Goal: Information Seeking & Learning: Learn about a topic

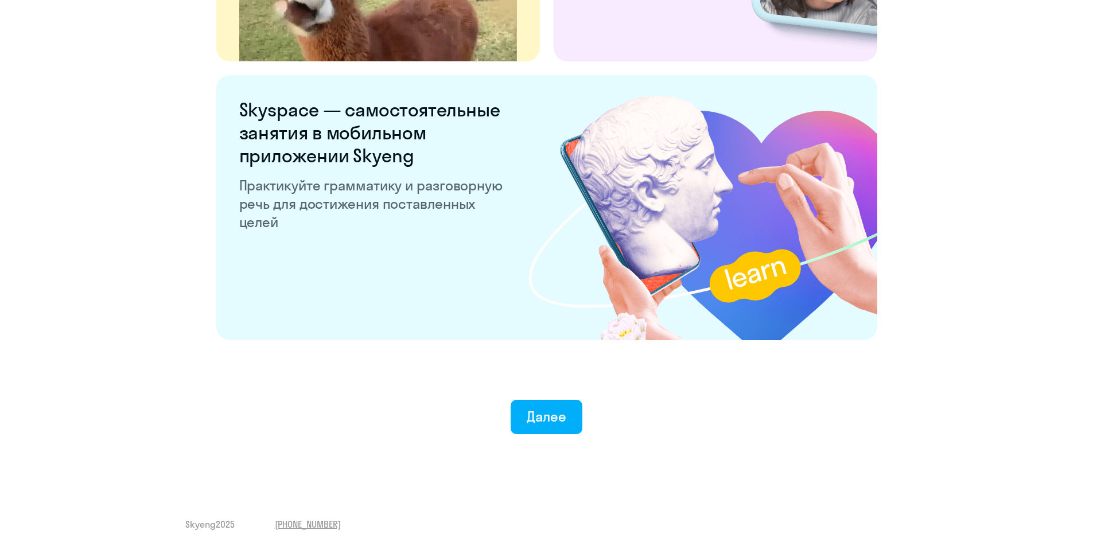
scroll to position [2116, 0]
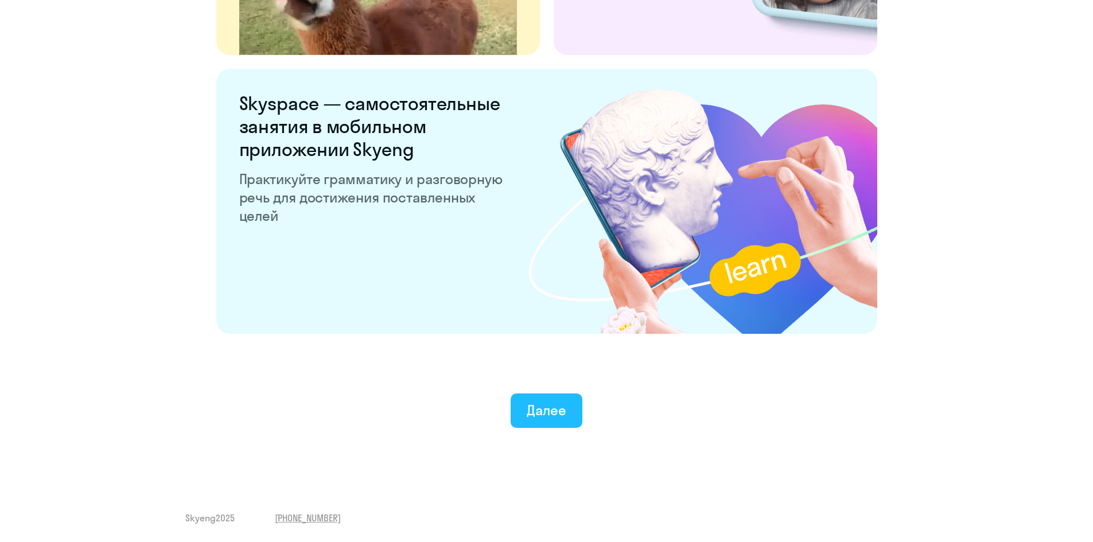
click at [543, 418] on div "Далее" at bounding box center [547, 410] width 40 height 18
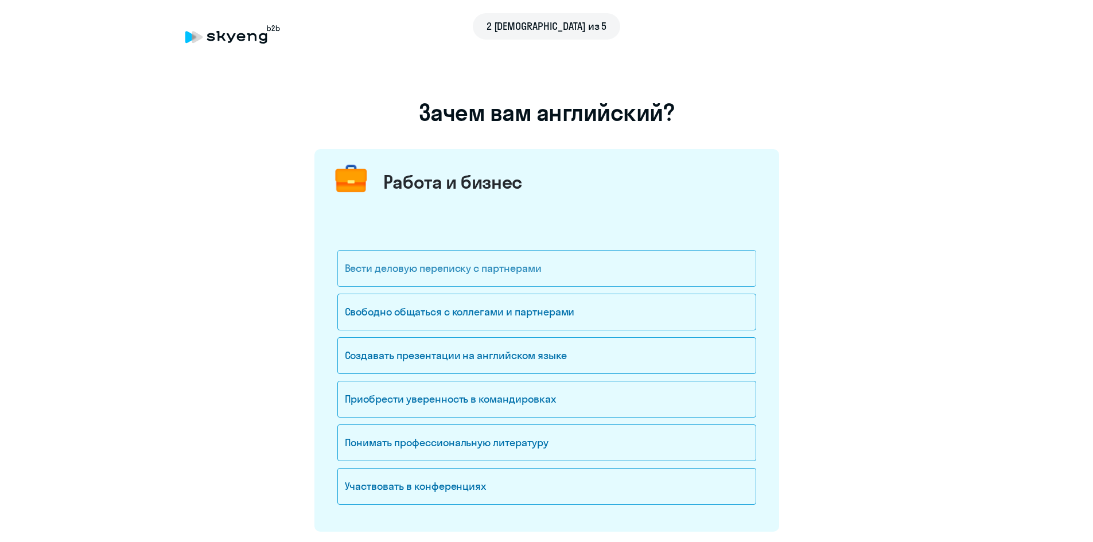
click at [548, 280] on div "Вести деловую переписку с партнерами" at bounding box center [546, 268] width 419 height 37
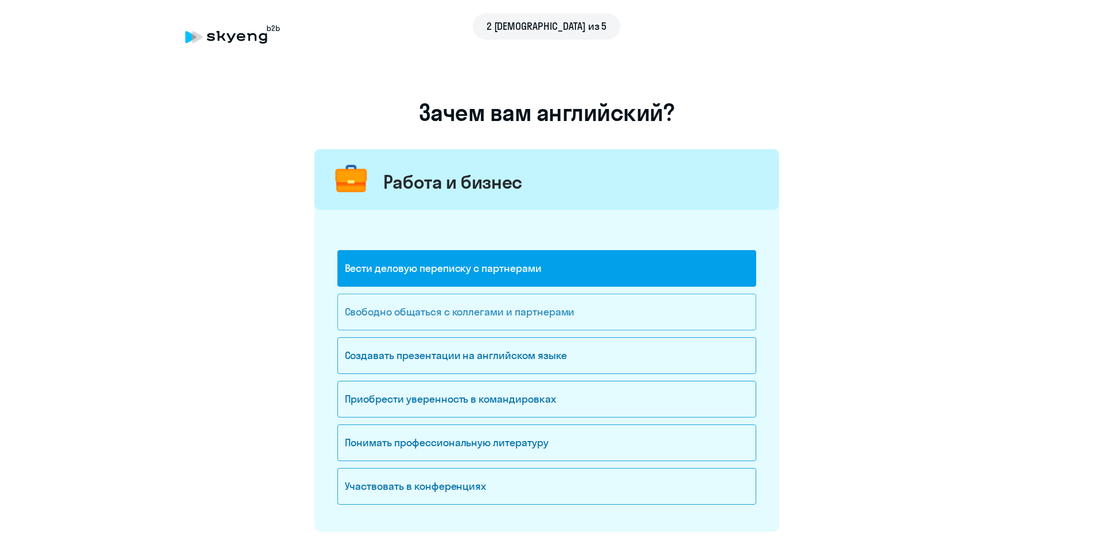
click at [531, 306] on div "Свободно общаться с коллегами и партнерами" at bounding box center [546, 312] width 419 height 37
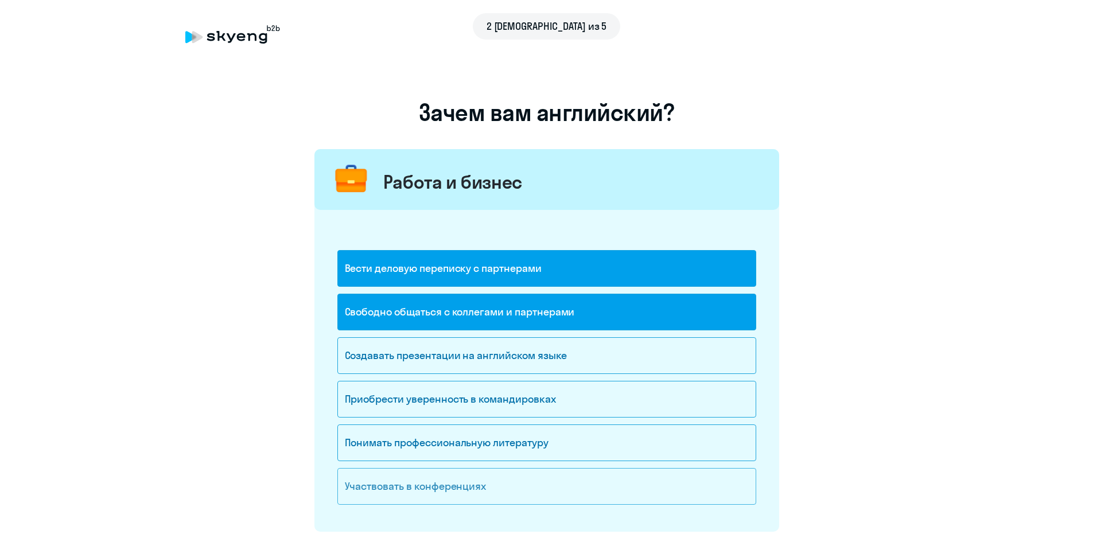
click at [443, 486] on div "Участвовать в конференциях" at bounding box center [546, 486] width 419 height 37
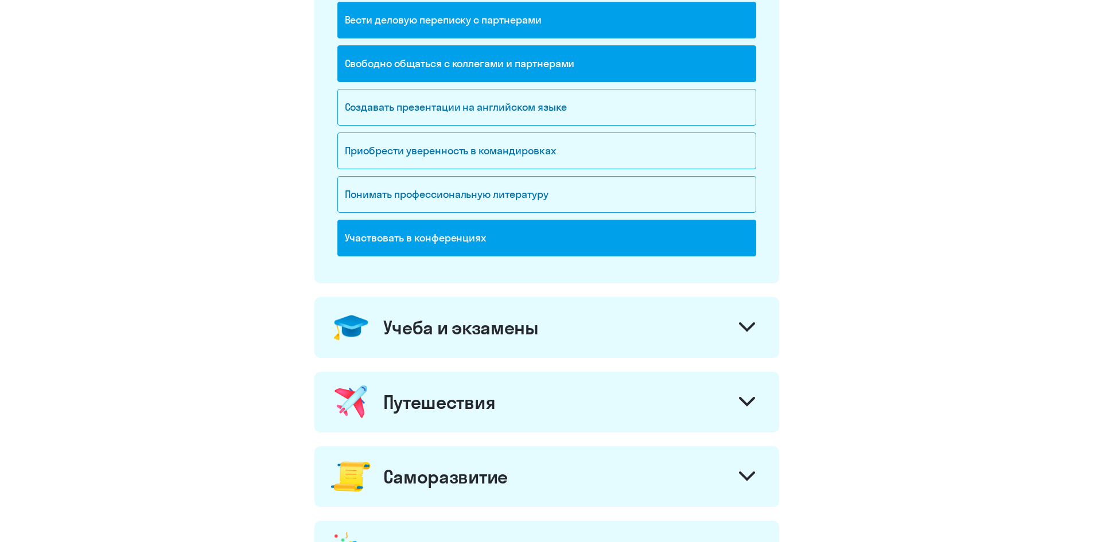
scroll to position [287, 0]
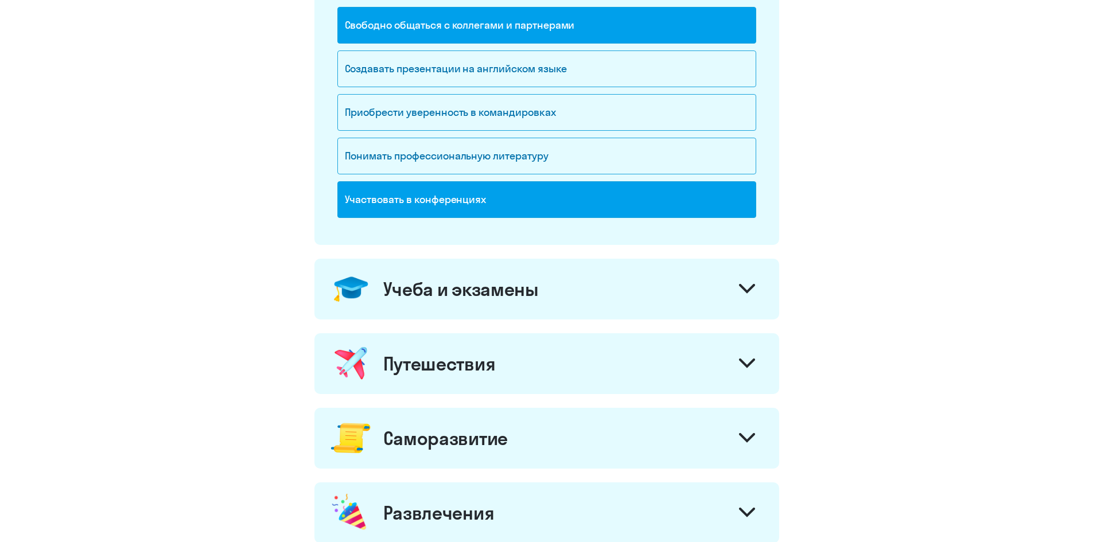
click at [523, 287] on div "Учеба и экзамены" at bounding box center [460, 289] width 155 height 23
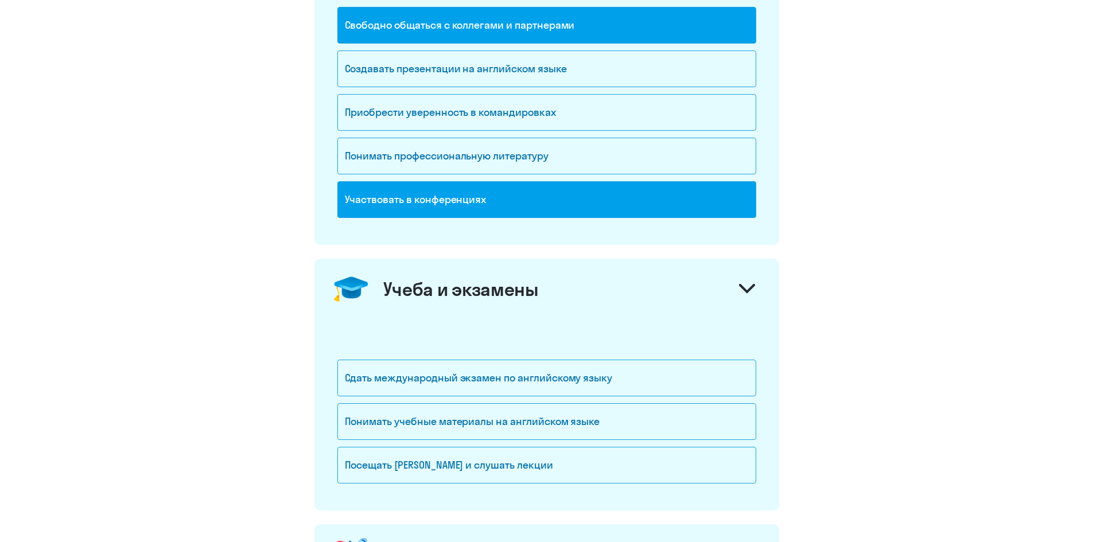
click at [523, 287] on div "Учеба и экзамены" at bounding box center [460, 289] width 155 height 23
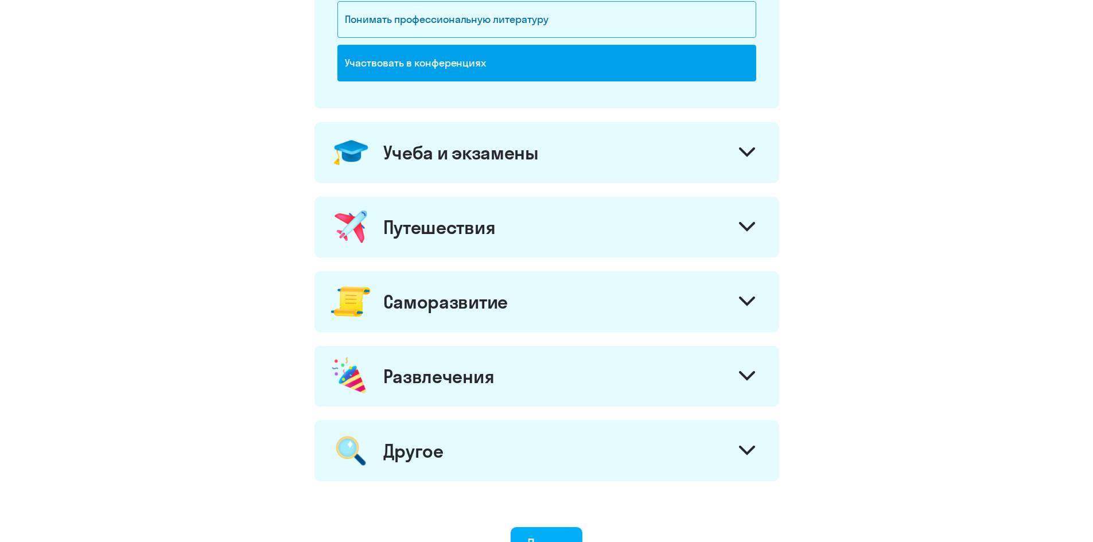
scroll to position [459, 0]
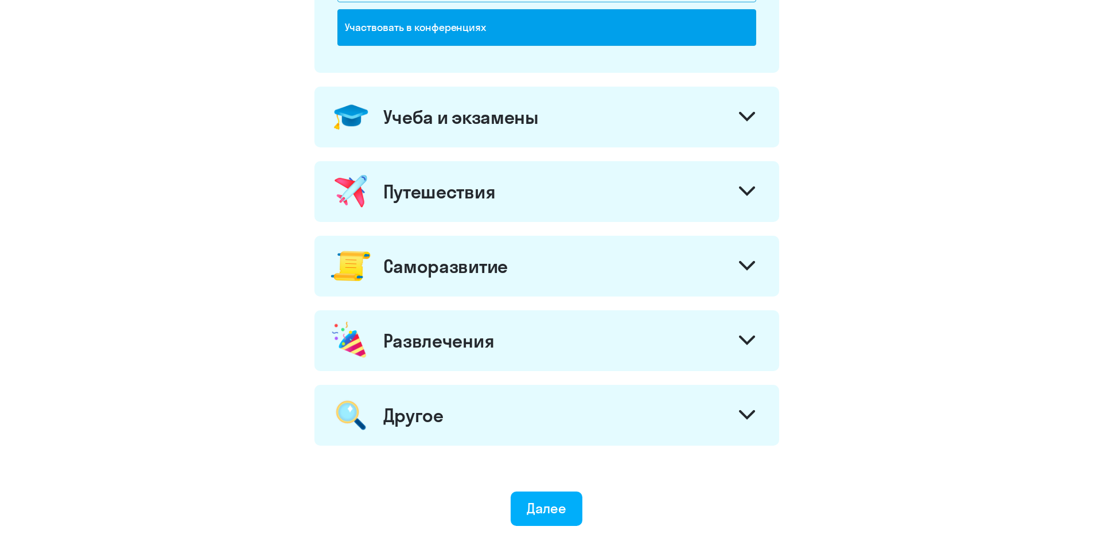
click at [481, 259] on div "Саморазвитие" at bounding box center [445, 266] width 124 height 23
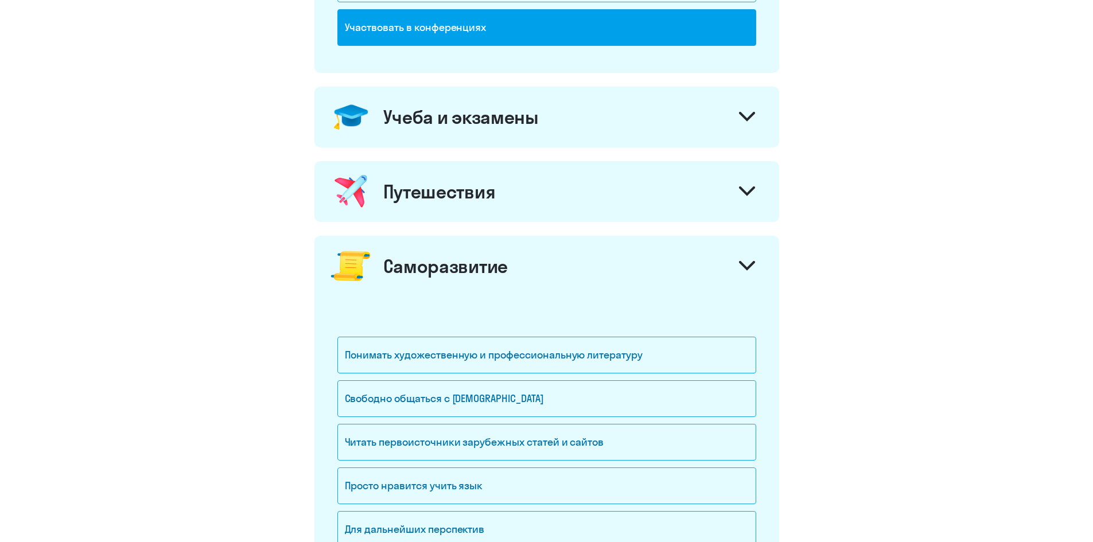
click at [482, 258] on div "Саморазвитие" at bounding box center [445, 266] width 124 height 23
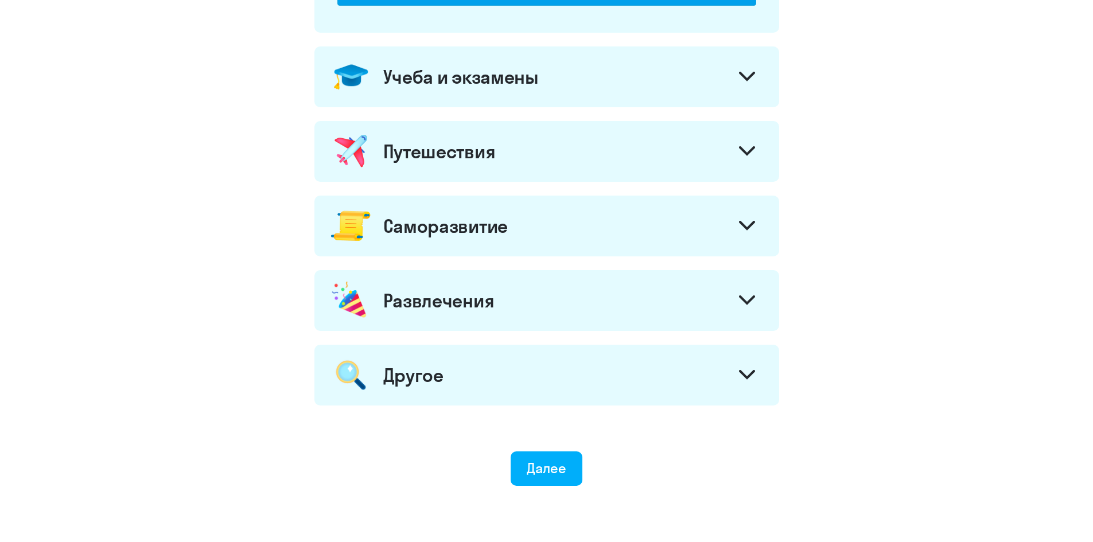
scroll to position [552, 0]
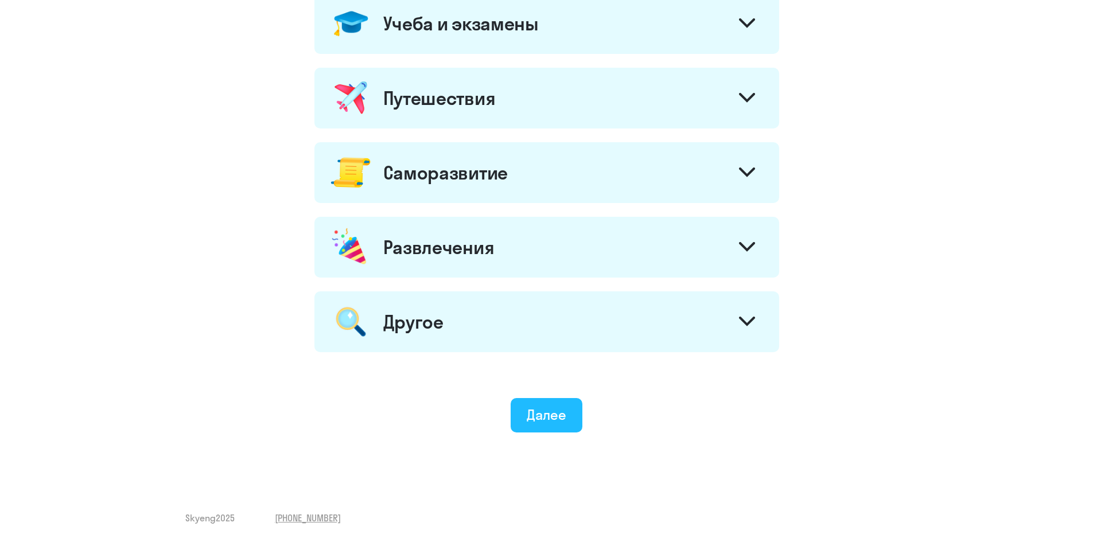
click at [547, 410] on div "Далее" at bounding box center [547, 415] width 40 height 18
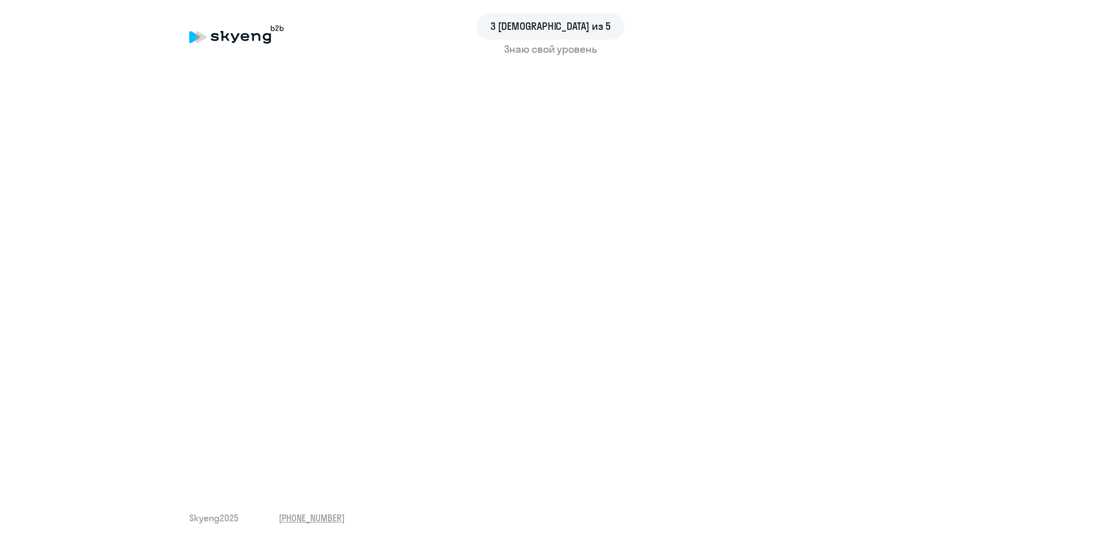
click at [528, 56] on div "Знаю свой уровень" at bounding box center [550, 49] width 723 height 15
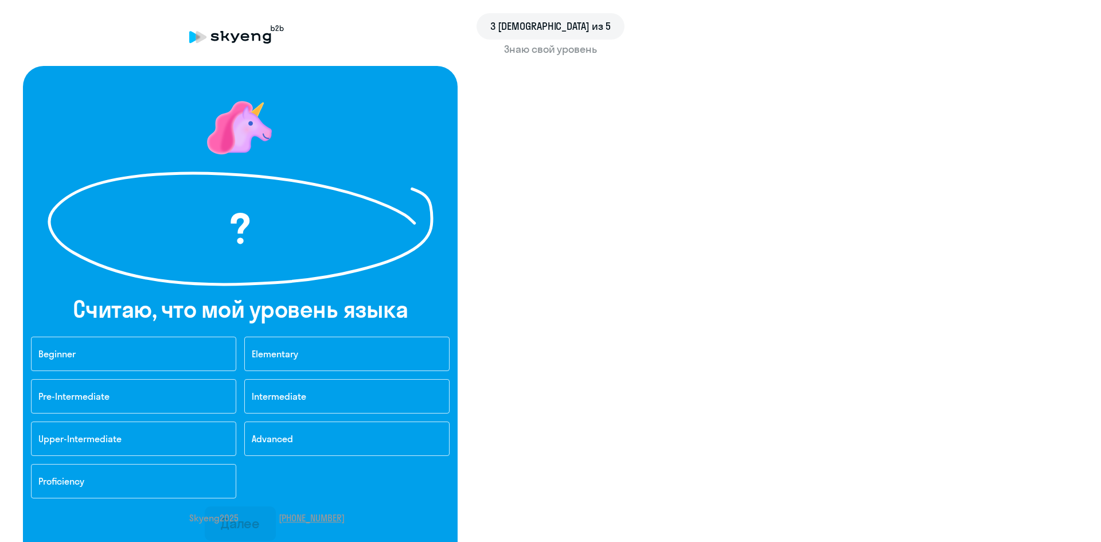
click at [717, 424] on div "3 шаг из 5 Знаю свой уровень ? Cчитаю, что мой уровень языка Beginner Elementar…" at bounding box center [550, 271] width 1101 height 542
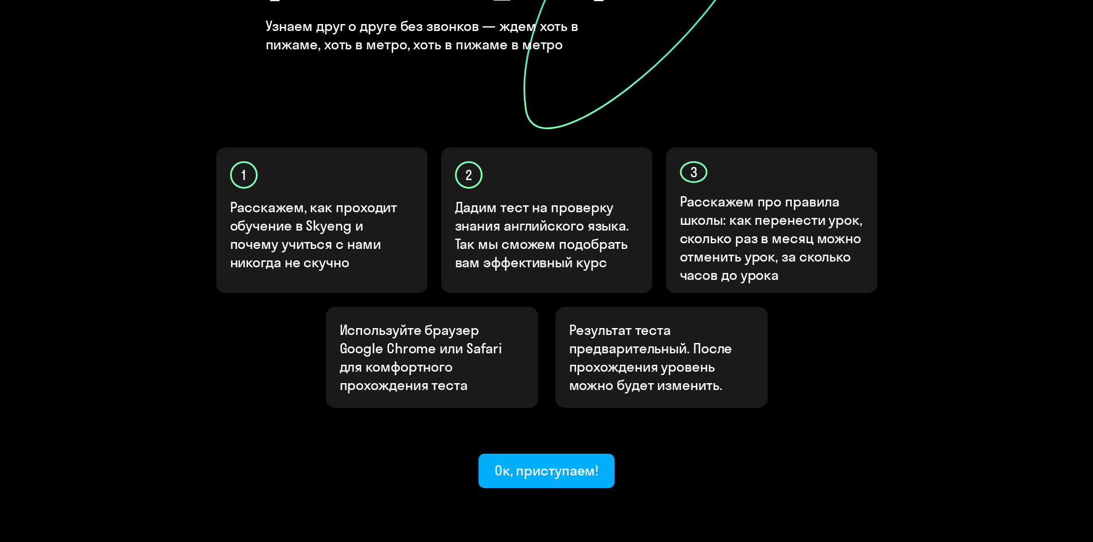
scroll to position [286, 0]
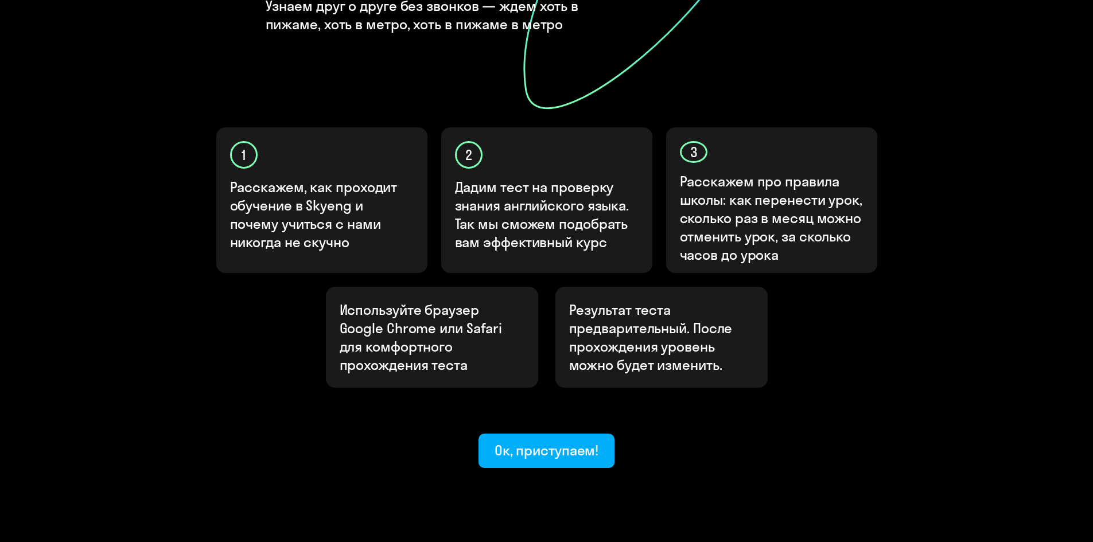
click at [532, 434] on button "Ок, приступаем!" at bounding box center [546, 451] width 137 height 34
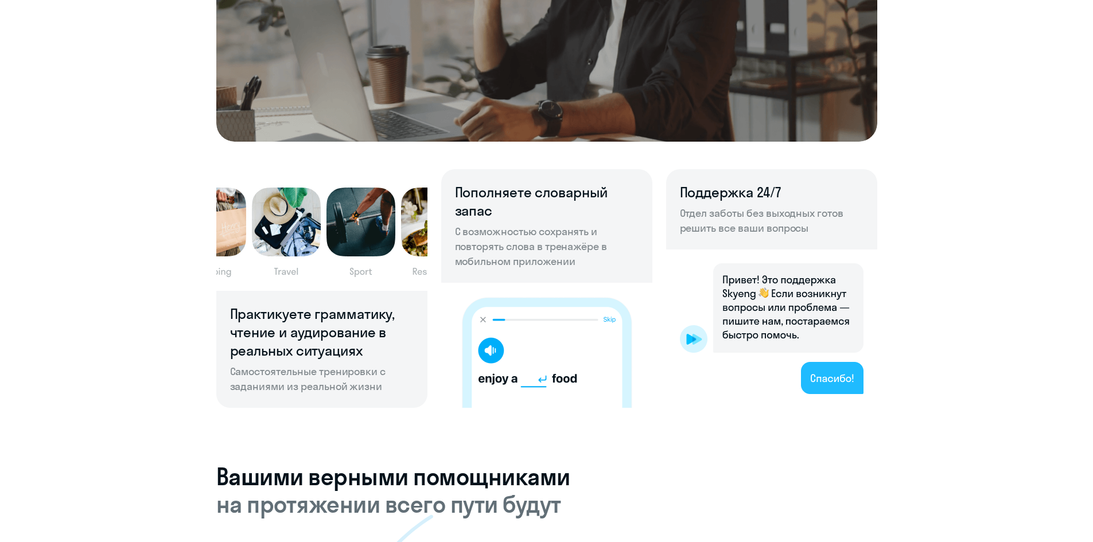
scroll to position [803, 0]
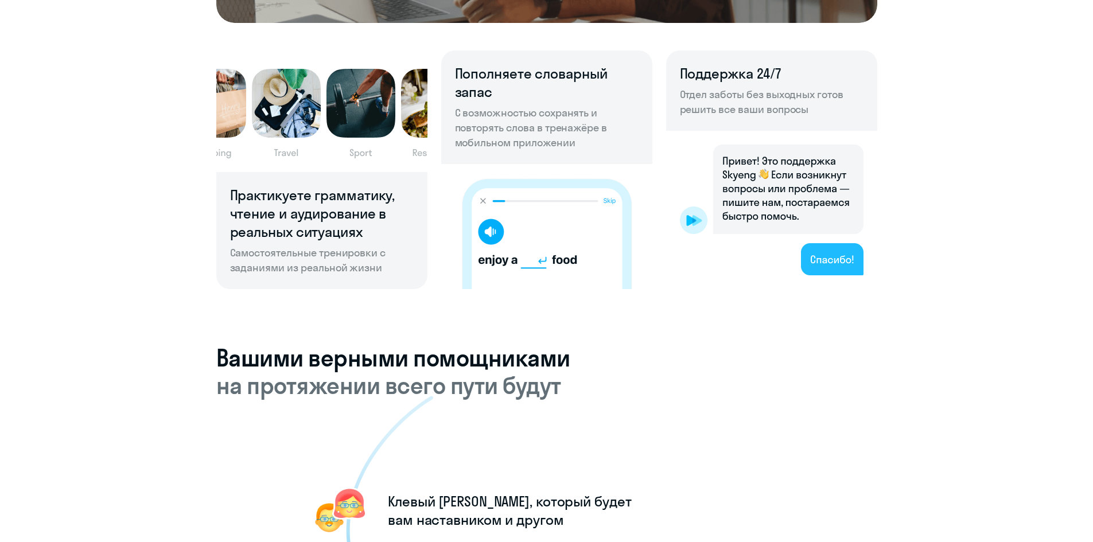
drag, startPoint x: 1083, startPoint y: 196, endPoint x: 1082, endPoint y: 213, distance: 16.7
click at [1061, 250] on div "1 шаг из 5 Знакомимся со школой Skyeng. Рассказываем, чем мы выгодно отличаемся…" at bounding box center [546, 526] width 1093 height 2658
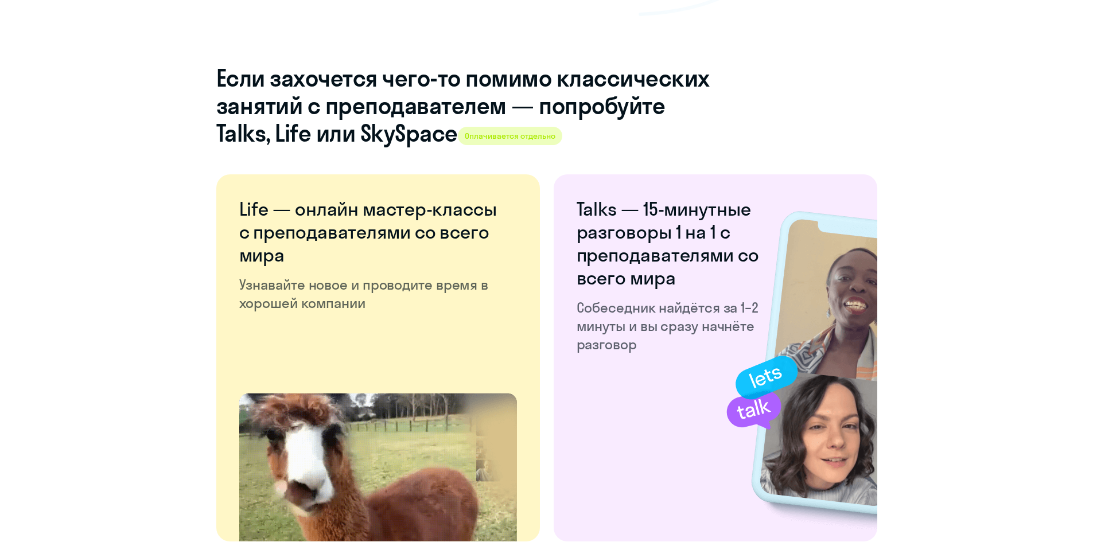
scroll to position [2116, 0]
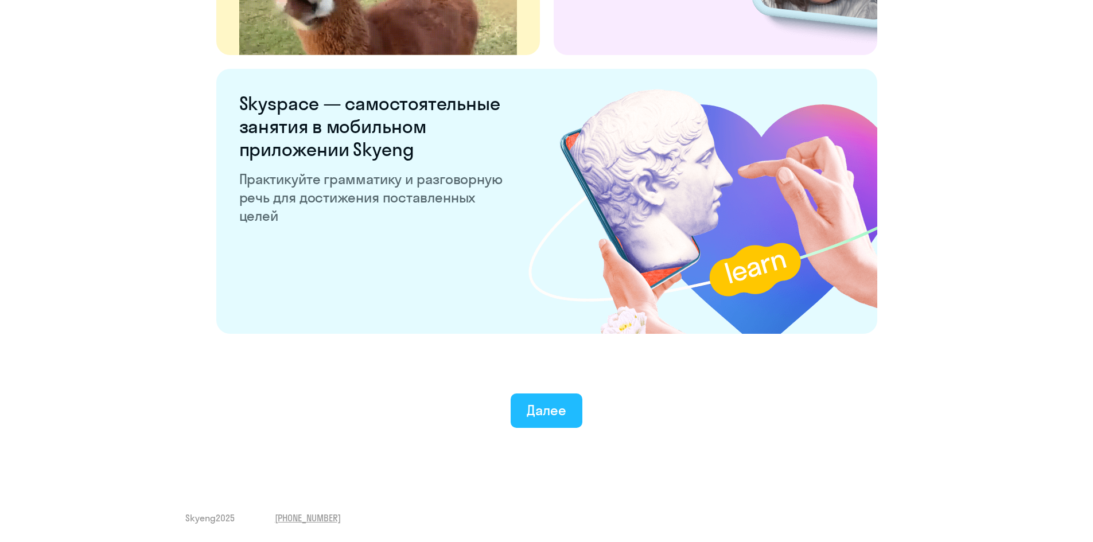
click at [539, 418] on div "Далее" at bounding box center [547, 410] width 40 height 18
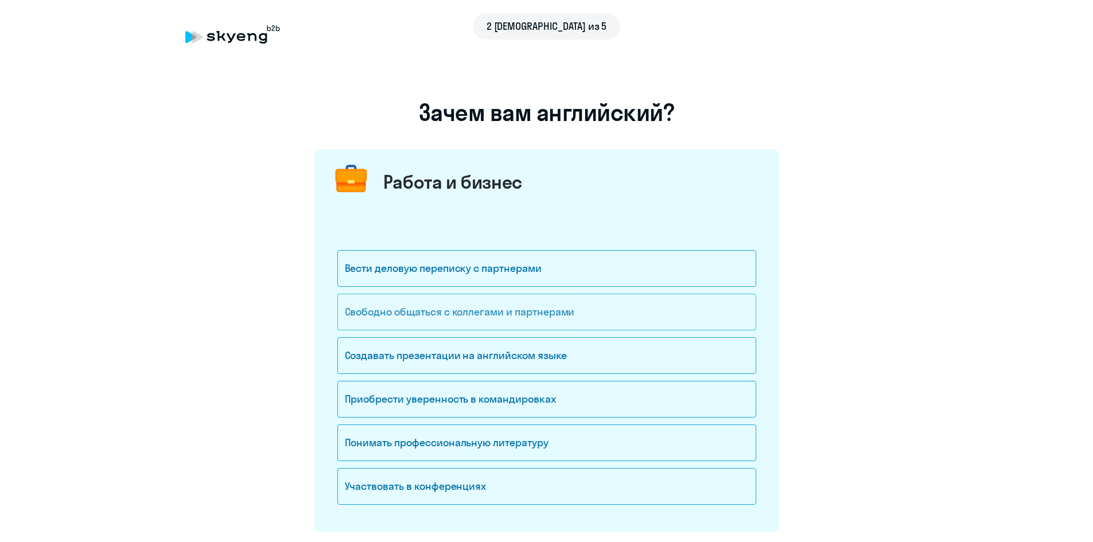
drag, startPoint x: 424, startPoint y: 278, endPoint x: 423, endPoint y: 299, distance: 20.7
click at [424, 278] on div "Вести деловую переписку с партнерами" at bounding box center [546, 268] width 419 height 37
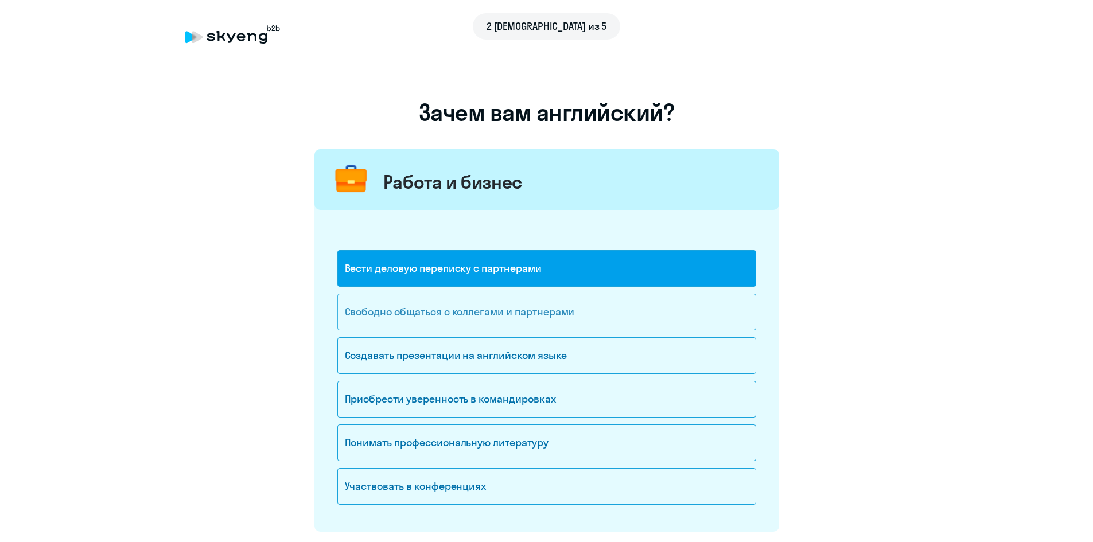
click at [424, 321] on div "Свободно общаться с коллегами и партнерами" at bounding box center [546, 312] width 419 height 37
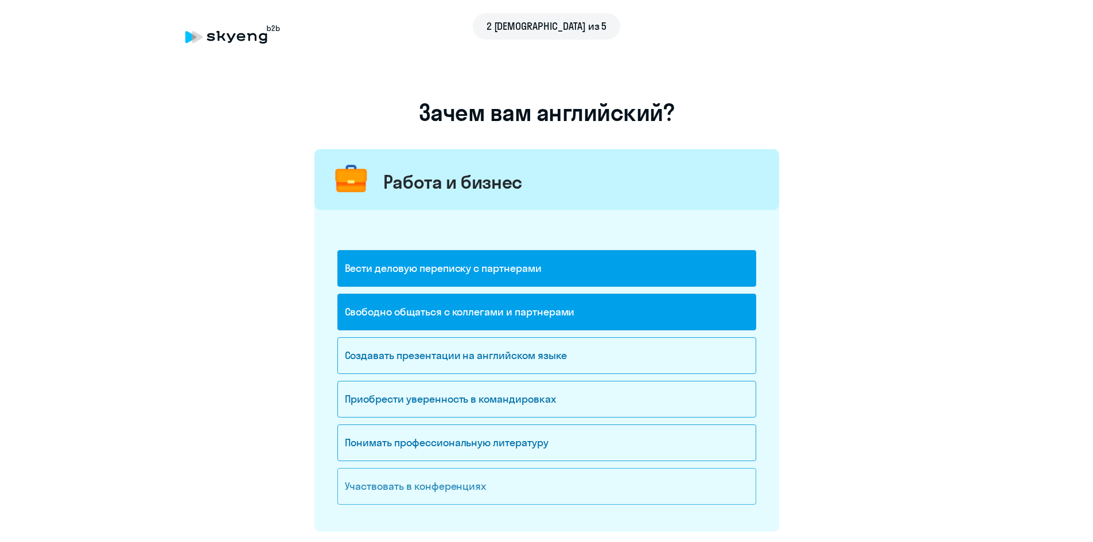
click at [407, 482] on div "Участвовать в конференциях" at bounding box center [546, 486] width 419 height 37
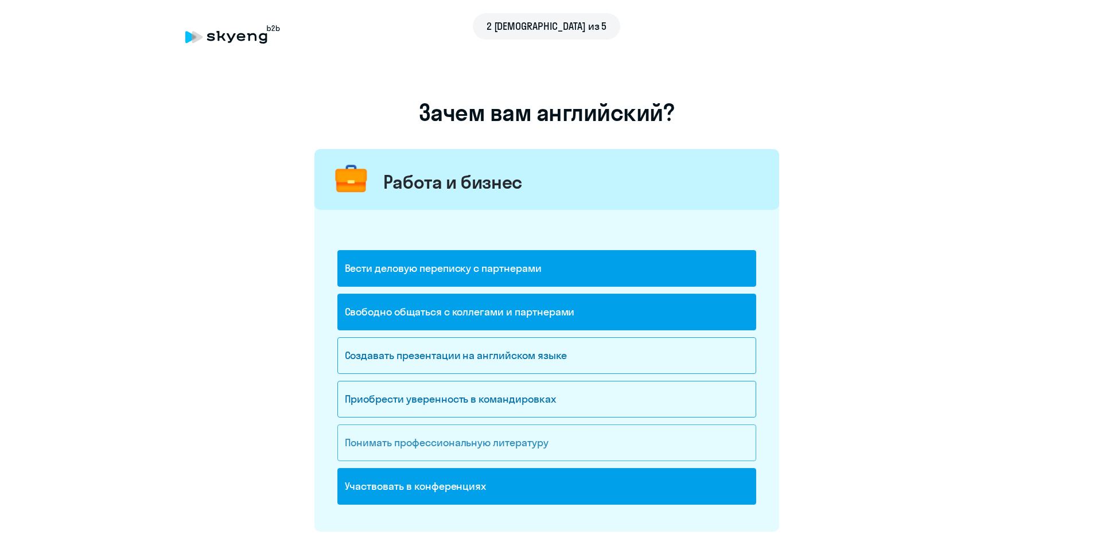
click at [441, 449] on div "Понимать профессиональную литературу" at bounding box center [546, 442] width 419 height 37
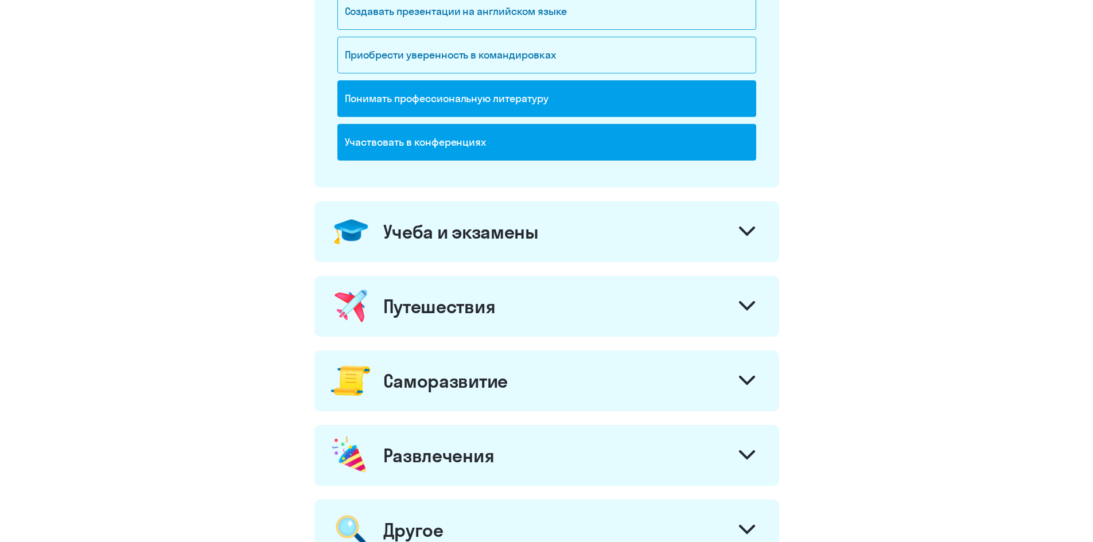
scroll to position [552, 0]
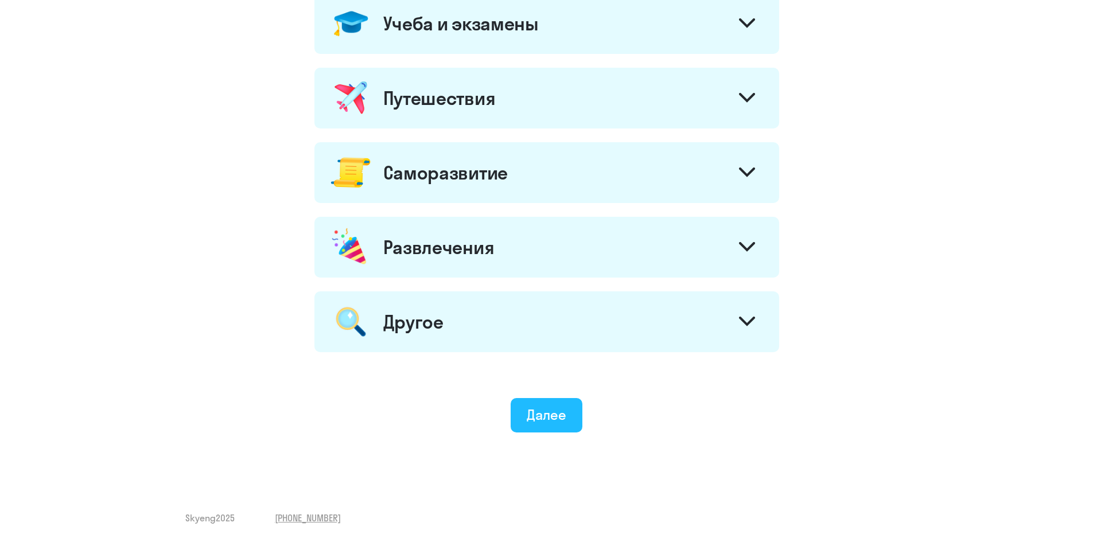
click at [536, 428] on button "Далее" at bounding box center [546, 415] width 72 height 34
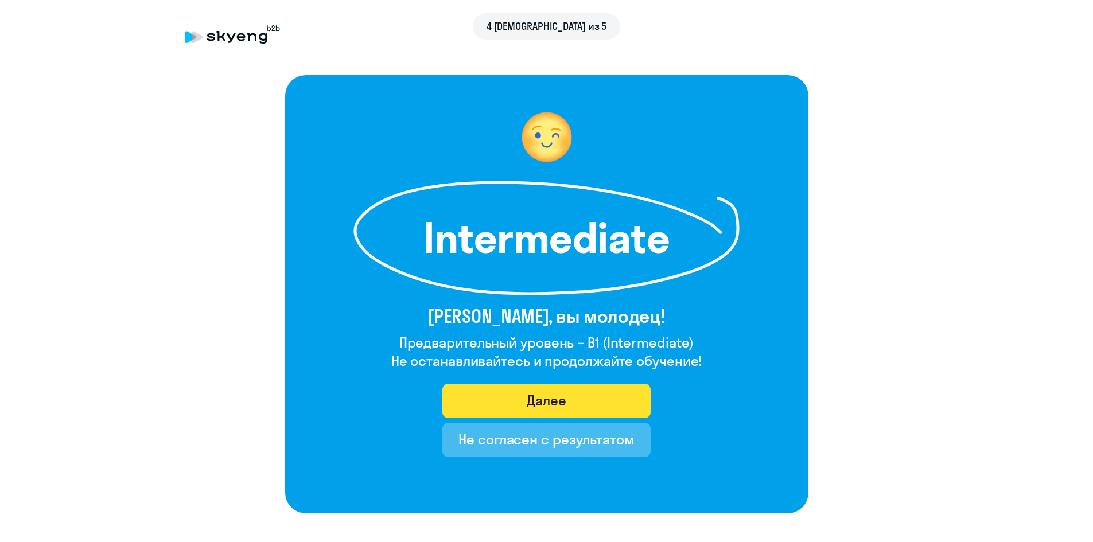
click at [505, 401] on button "Далее" at bounding box center [546, 401] width 208 height 34
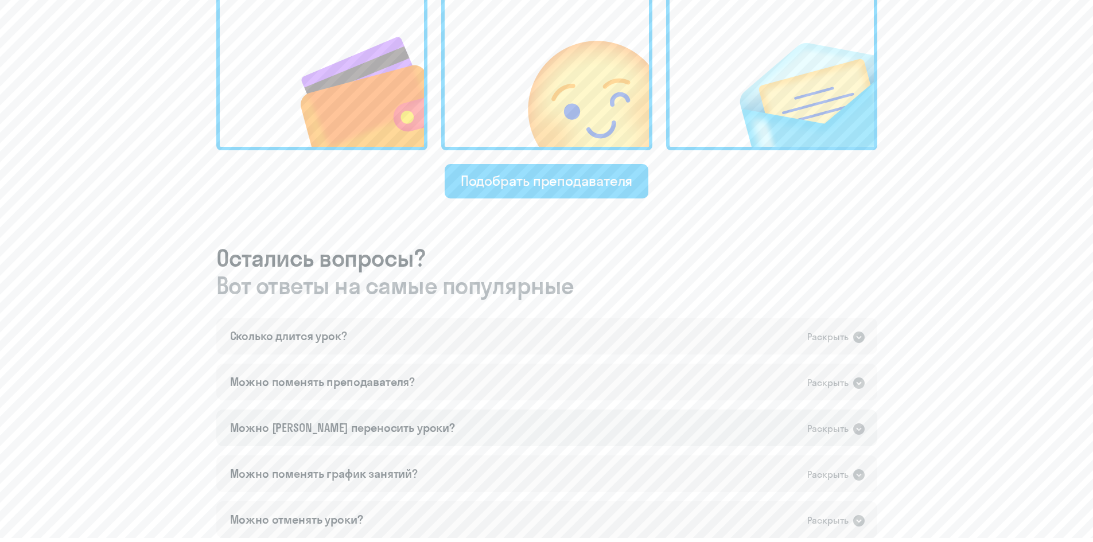
scroll to position [459, 0]
click at [534, 337] on div "Сколько длится урок? Раскрыть" at bounding box center [546, 335] width 661 height 37
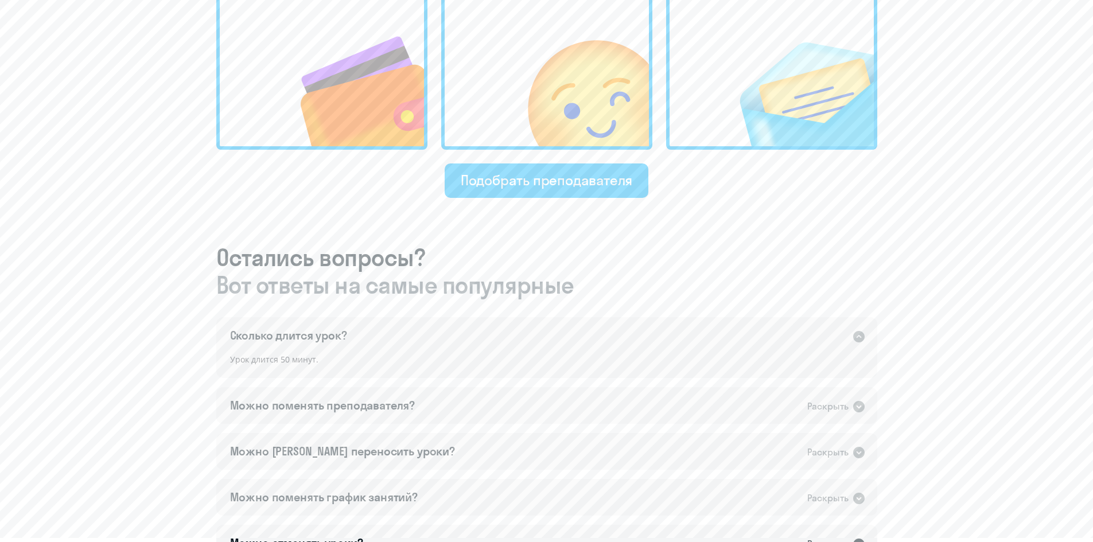
click at [534, 337] on div "Сколько длится урок? Раскрыть" at bounding box center [546, 335] width 661 height 37
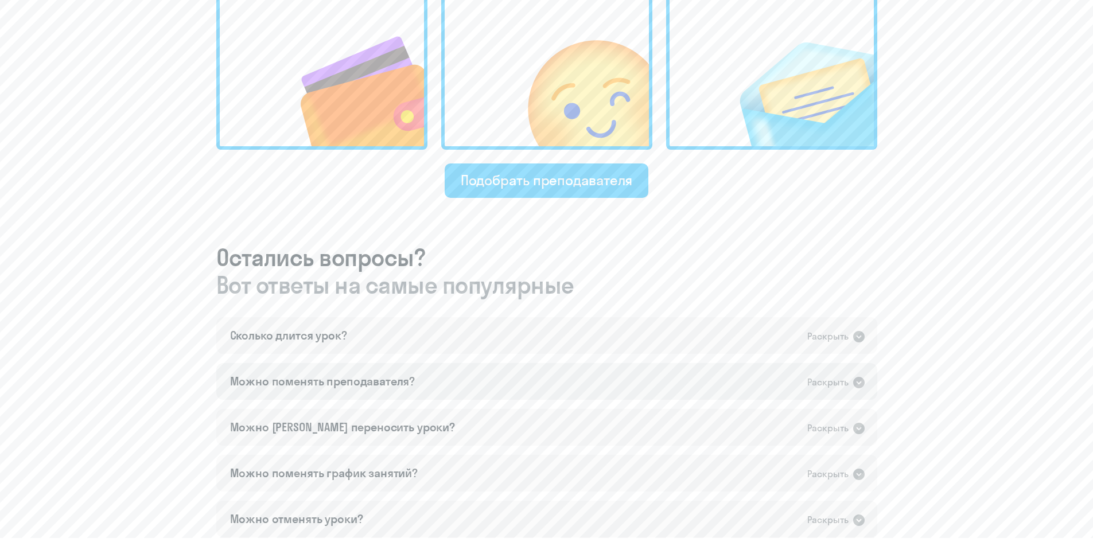
click at [525, 377] on div "Можно поменять преподавателя? Раскрыть" at bounding box center [546, 381] width 661 height 37
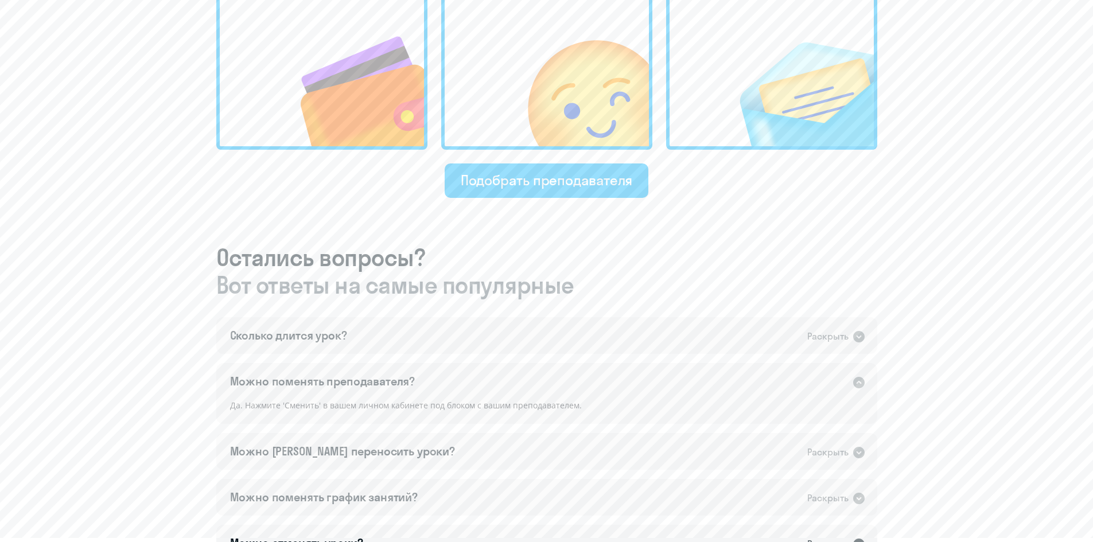
click at [526, 378] on div "Можно поменять преподавателя? Раскрыть" at bounding box center [546, 381] width 661 height 37
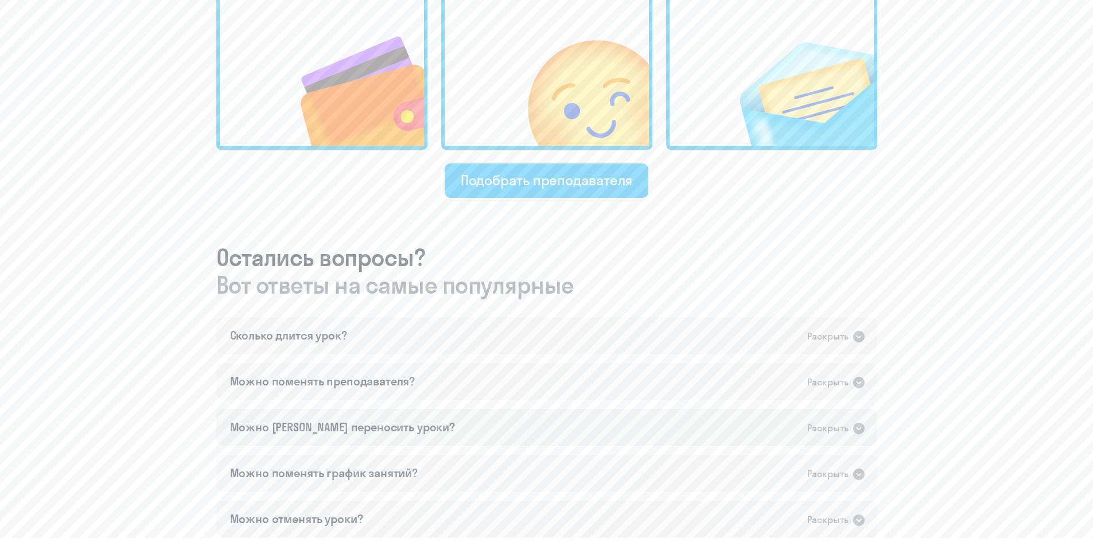
click at [519, 425] on div "Можно [PERSON_NAME] переносить уроки? Раскрыть" at bounding box center [546, 427] width 661 height 37
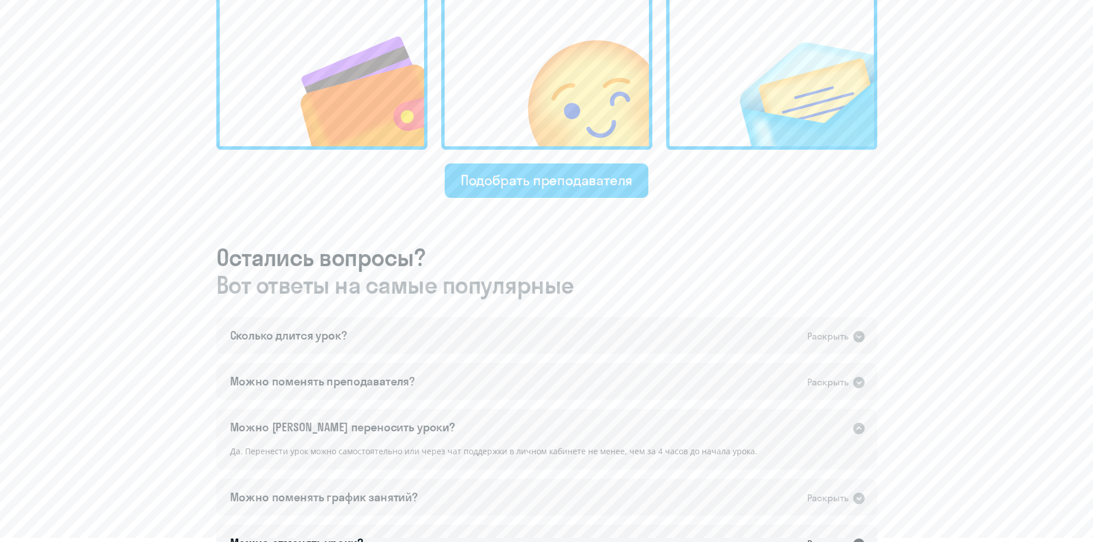
click at [519, 424] on div "Можно [PERSON_NAME] переносить уроки? Раскрыть" at bounding box center [546, 427] width 661 height 37
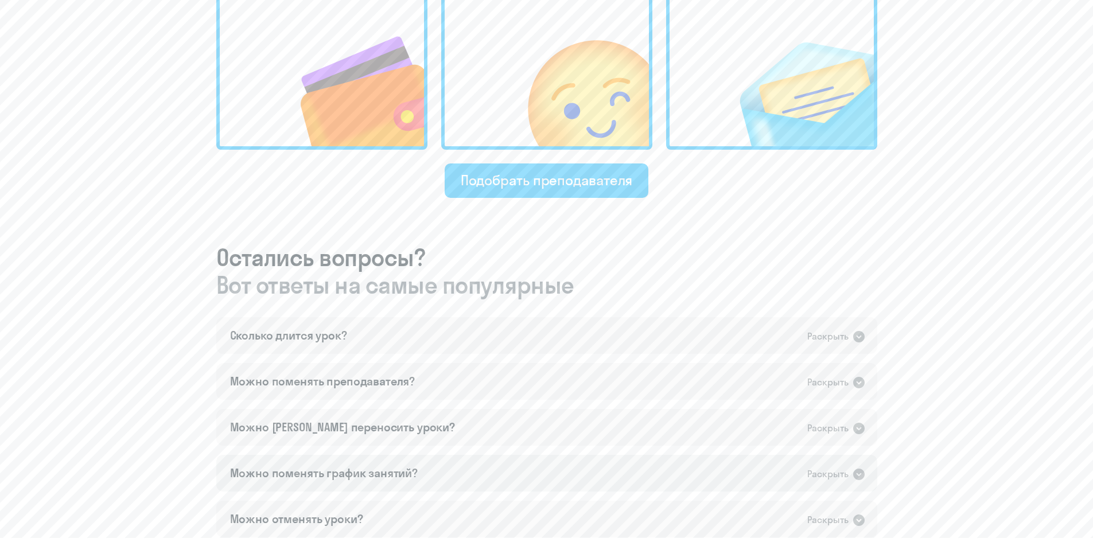
click at [503, 461] on div "Можно поменять график занятий? Раскрыть" at bounding box center [546, 473] width 661 height 37
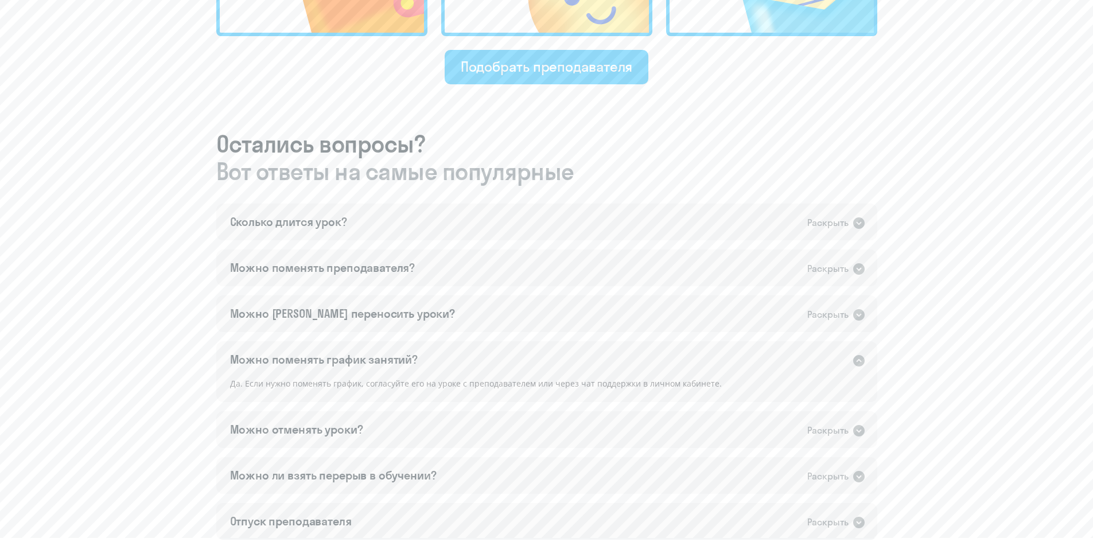
scroll to position [574, 0]
click at [467, 412] on div "Можно отменять уроки? Раскрыть" at bounding box center [546, 428] width 661 height 37
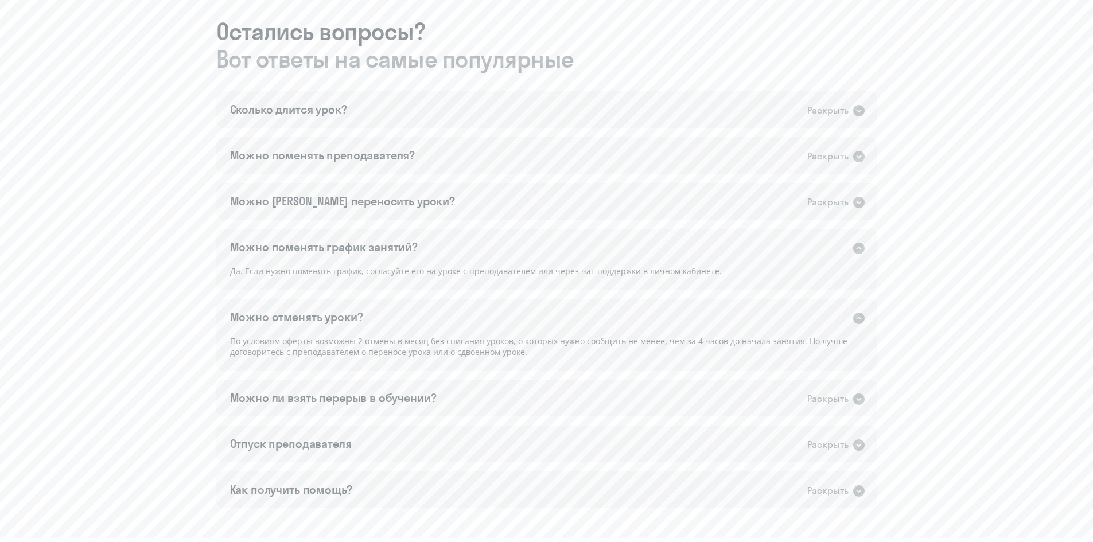
scroll to position [688, 0]
click at [480, 384] on div "Можно ли взять перерыв в обучении? Раскрыть" at bounding box center [546, 394] width 661 height 37
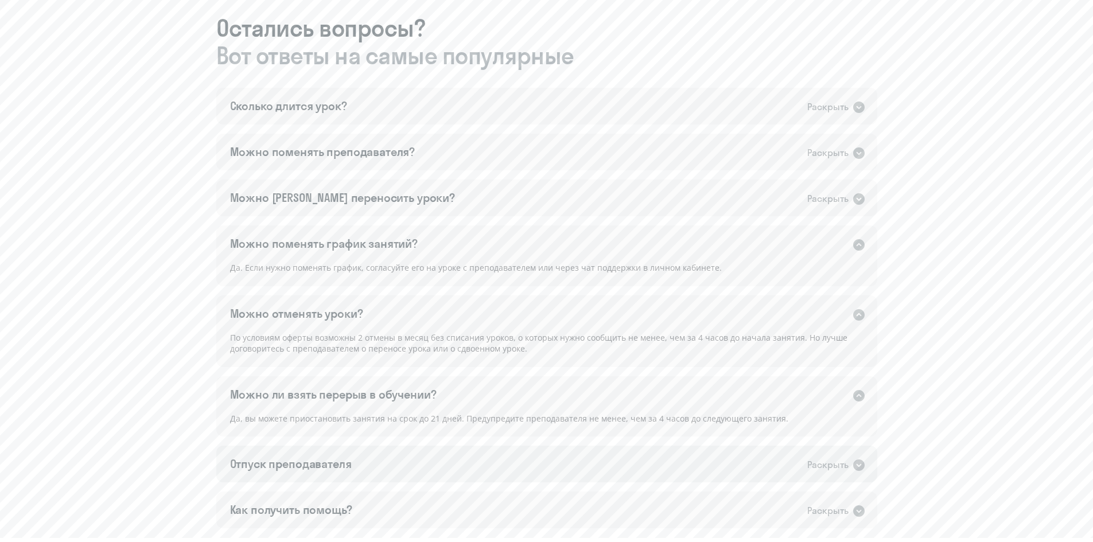
click at [467, 465] on div "Отпуск преподавателя Раскрыть" at bounding box center [546, 464] width 661 height 37
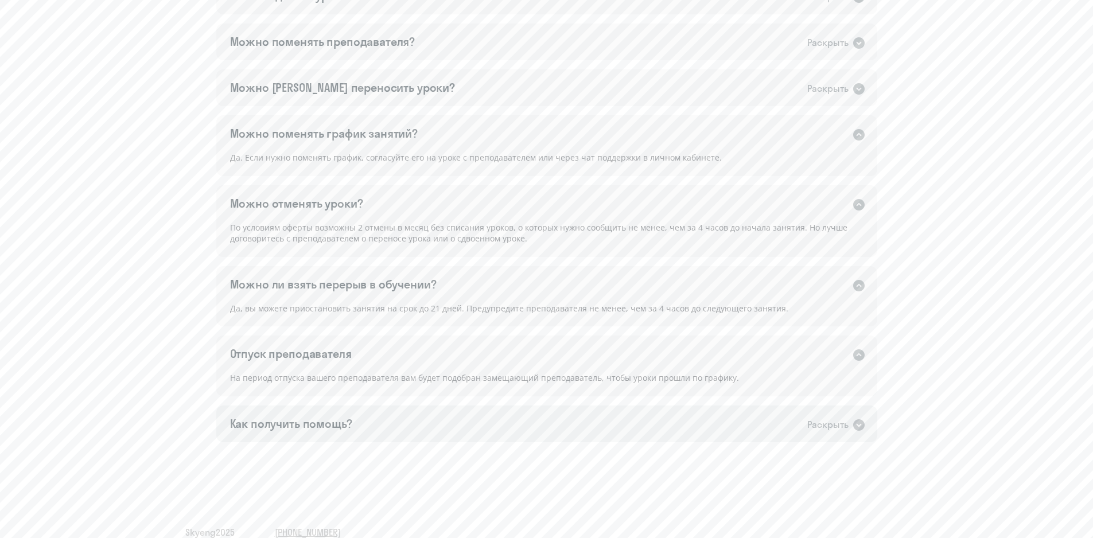
scroll to position [803, 0]
click at [465, 411] on div "Как получить помощь? Раскрыть" at bounding box center [546, 419] width 661 height 37
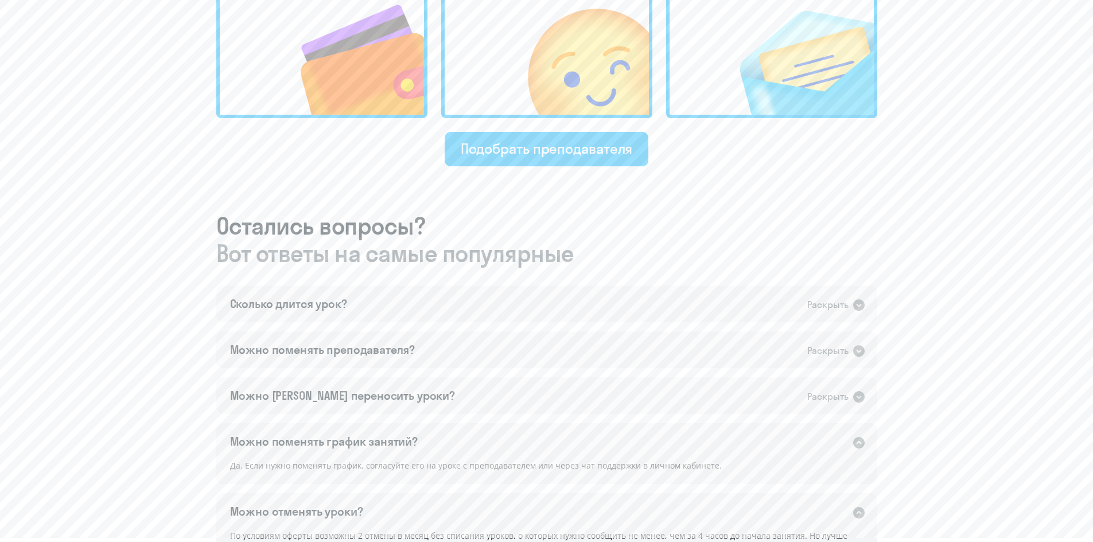
scroll to position [459, 0]
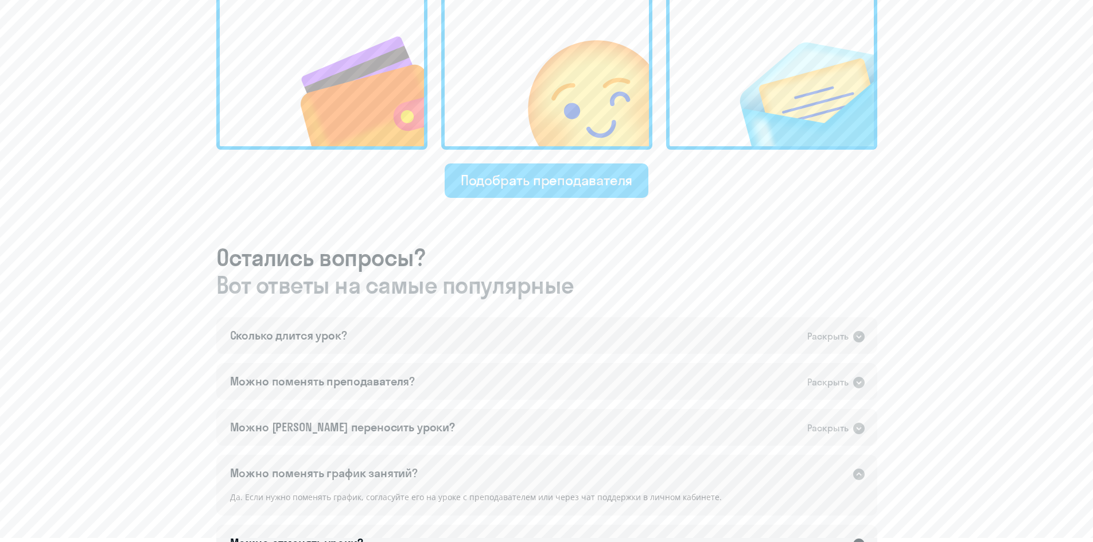
click at [555, 181] on div "Подобрать преподавателя" at bounding box center [547, 180] width 172 height 18
